Goal: Find specific page/section: Find specific page/section

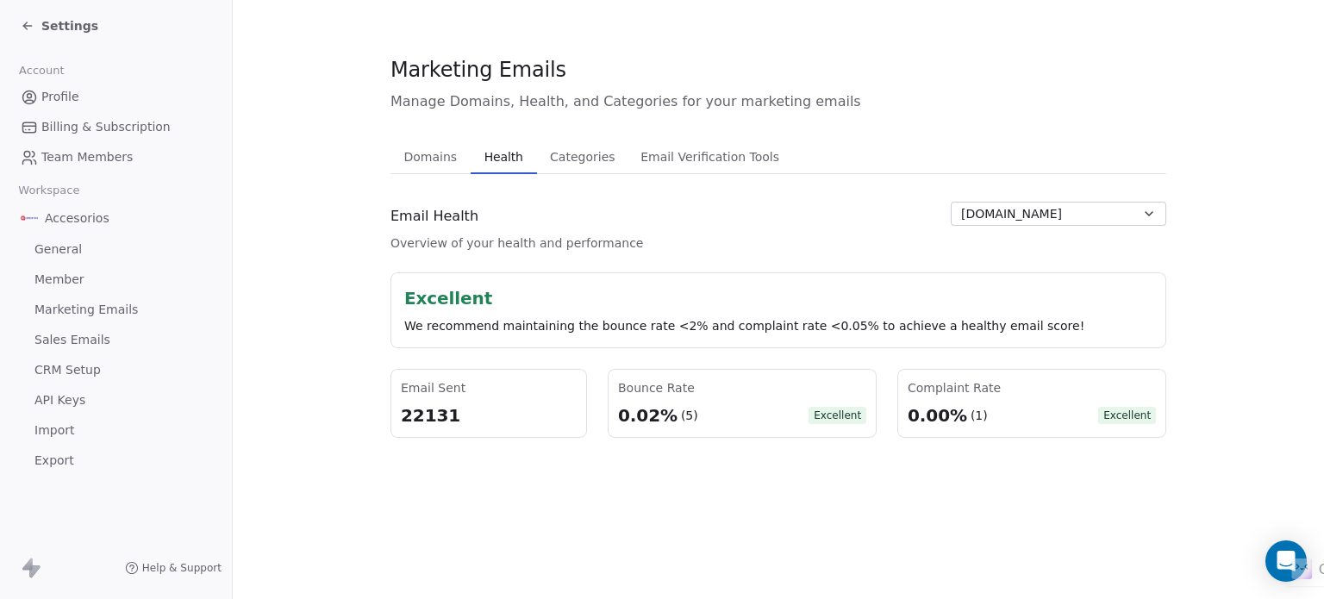
click at [16, 16] on div "Settings" at bounding box center [116, 26] width 232 height 52
click at [47, 23] on span "Settings" at bounding box center [69, 25] width 57 height 17
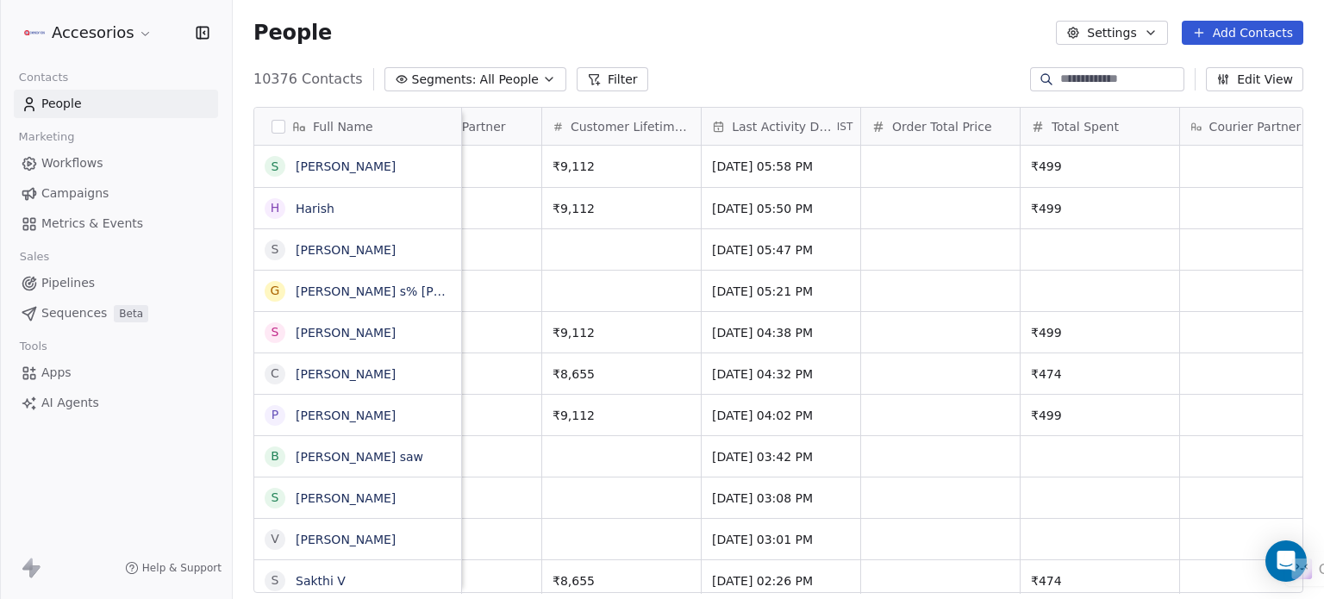
scroll to position [0, 1510]
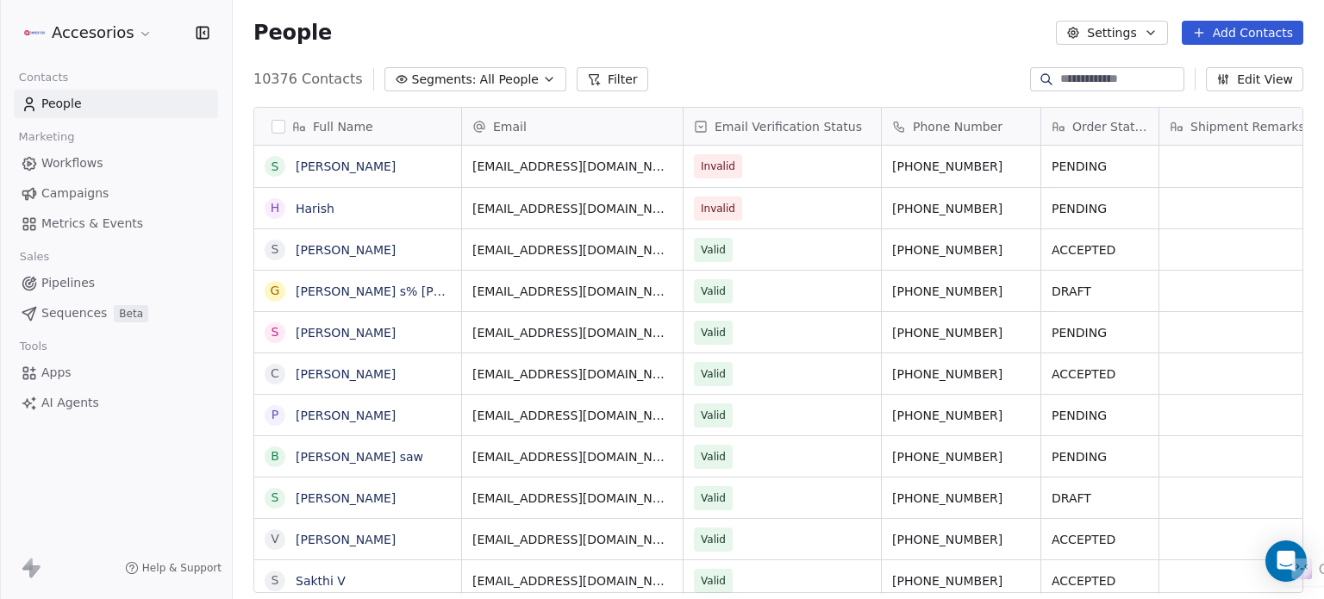
scroll to position [514, 1077]
